Goal: Task Accomplishment & Management: Manage account settings

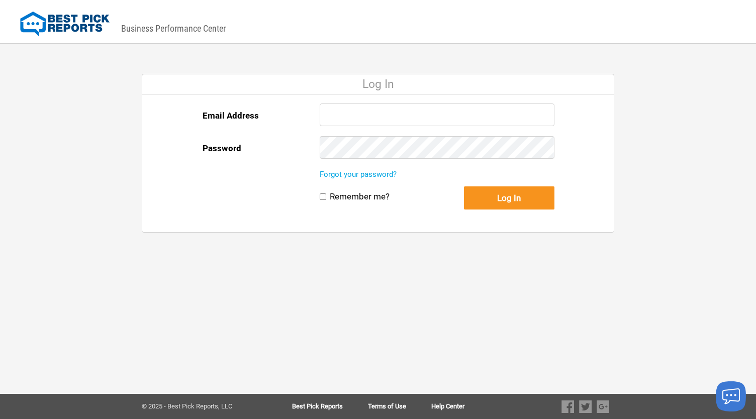
click at [348, 116] on input "Email Address" at bounding box center [436, 114] width 235 height 23
type input "rdanage@remodelnowmd.com"
click at [357, 201] on div "Remember me? Log In" at bounding box center [436, 209] width 235 height 46
click at [371, 196] on label "Remember me?" at bounding box center [360, 196] width 60 height 11
click at [326, 196] on input "Remember me?" at bounding box center [322, 196] width 7 height 7
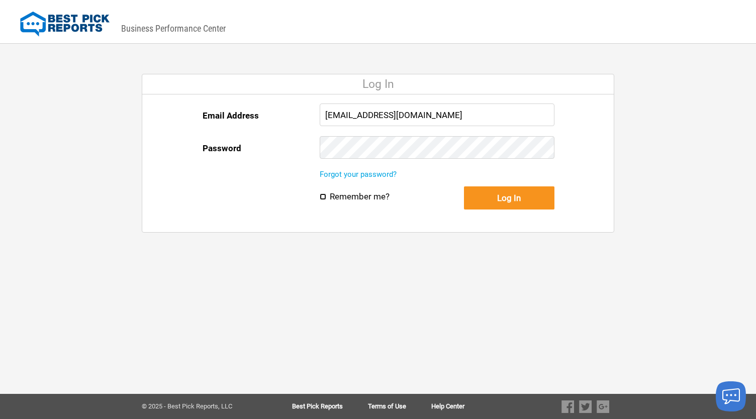
checkbox input "true"
click at [497, 198] on button "Log In" at bounding box center [509, 197] width 90 height 23
click at [328, 128] on div at bounding box center [436, 119] width 235 height 33
click at [350, 108] on input "Email Address" at bounding box center [436, 114] width 235 height 23
type input "[EMAIL_ADDRESS][DOMAIN_NAME]"
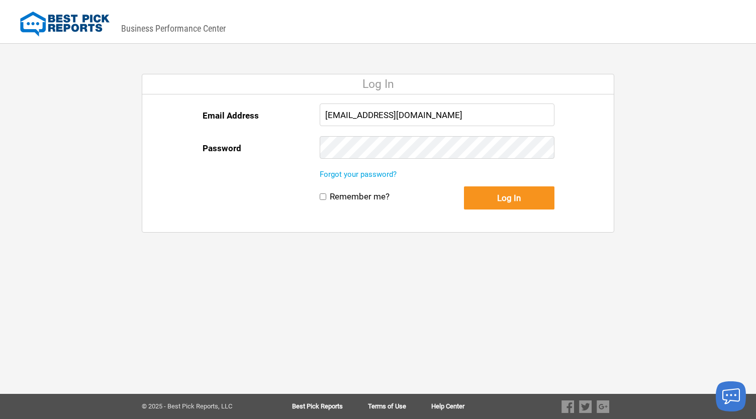
click at [464, 186] on button "Log In" at bounding box center [509, 197] width 90 height 23
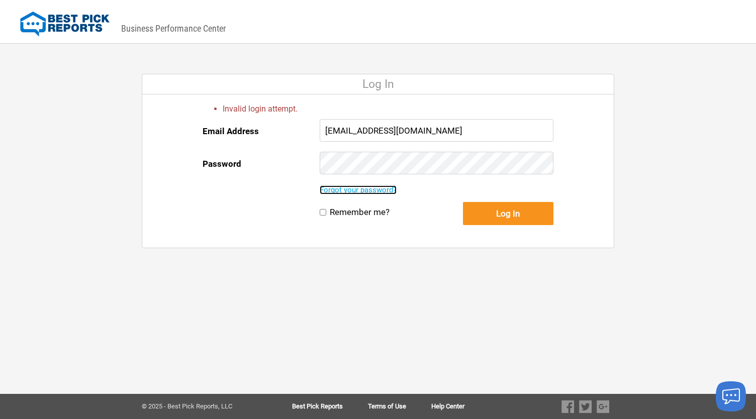
click at [372, 193] on link "Forgot your password?" at bounding box center [357, 189] width 77 height 9
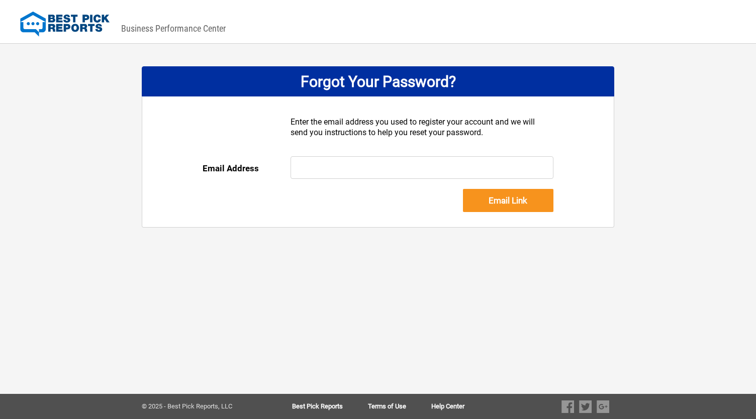
click at [362, 173] on input "text" at bounding box center [421, 167] width 263 height 23
type input "[EMAIL_ADDRESS][DOMAIN_NAME]"
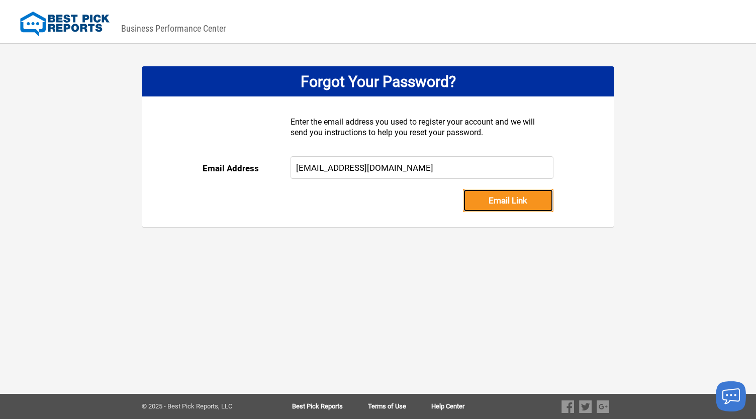
click at [491, 195] on input "Email Link" at bounding box center [508, 200] width 90 height 23
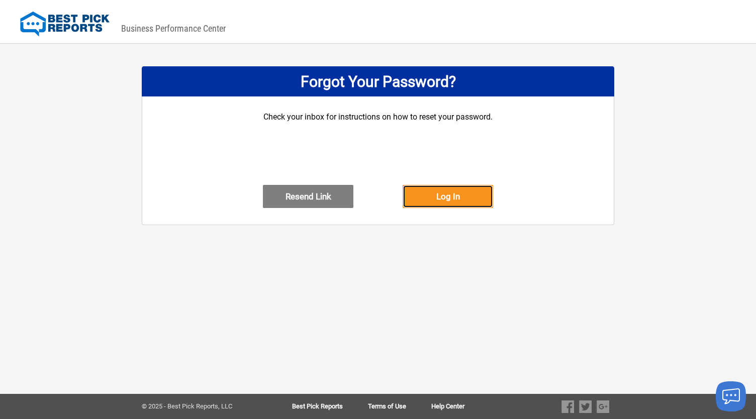
click at [435, 202] on button "Log In" at bounding box center [447, 196] width 90 height 23
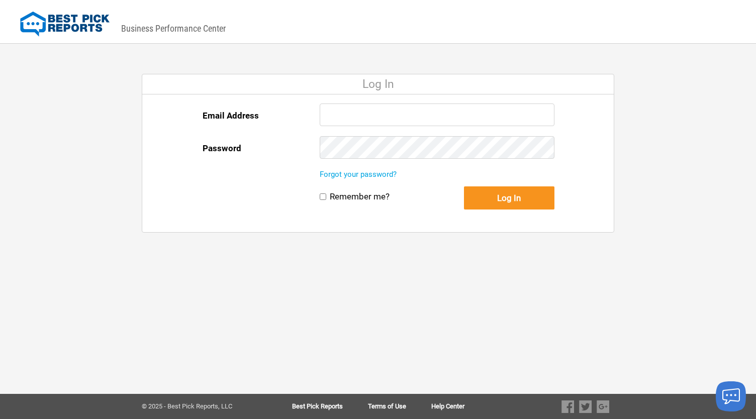
click at [376, 316] on div "DASHBOARD PREVIEW DASHBOARD PREVIEW You are viewing this company dashboard as a…" at bounding box center [378, 209] width 756 height 419
click at [358, 118] on input "Email Address" at bounding box center [436, 114] width 235 height 23
click at [390, 275] on div "DASHBOARD PREVIEW DASHBOARD PREVIEW You are viewing this company dashboard as a…" at bounding box center [378, 209] width 756 height 419
click at [396, 112] on input "Email Address" at bounding box center [436, 114] width 235 height 23
type input "[EMAIL_ADDRESS][DOMAIN_NAME]"
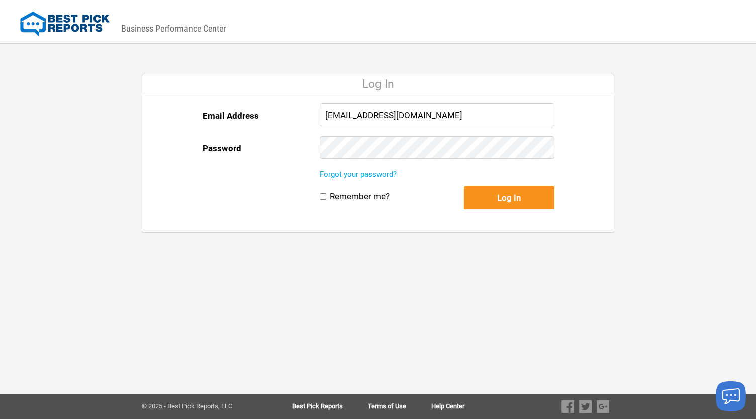
click at [464, 186] on button "Log In" at bounding box center [509, 197] width 90 height 23
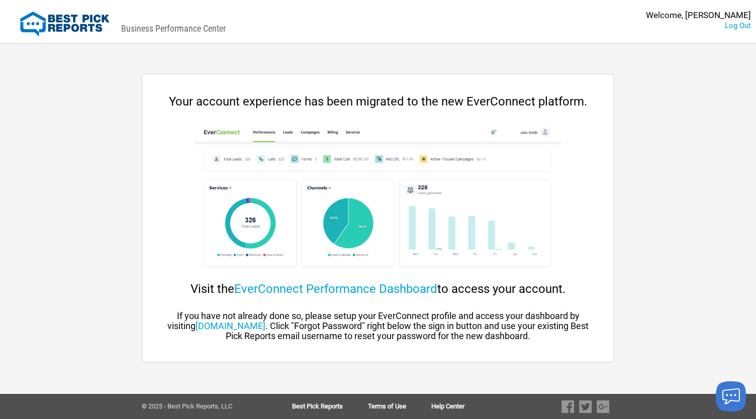
click at [686, 148] on div "DASHBOARD PREVIEW DASHBOARD PREVIEW You are viewing this company dashboard as a…" at bounding box center [378, 209] width 756 height 419
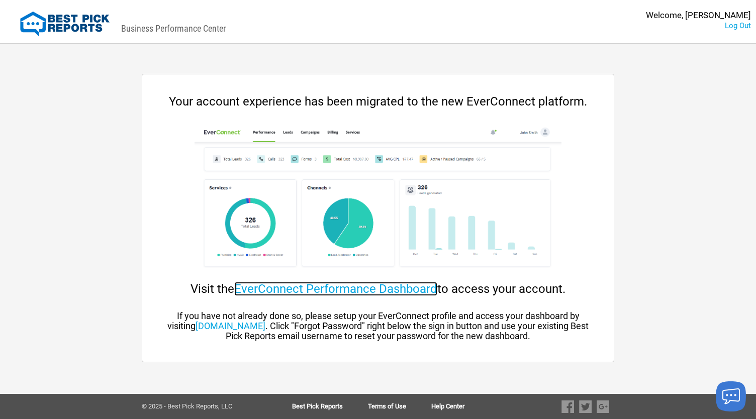
click at [284, 287] on link "EverConnect Performance Dashboard" at bounding box center [335, 289] width 203 height 14
